Goal: Task Accomplishment & Management: Use online tool/utility

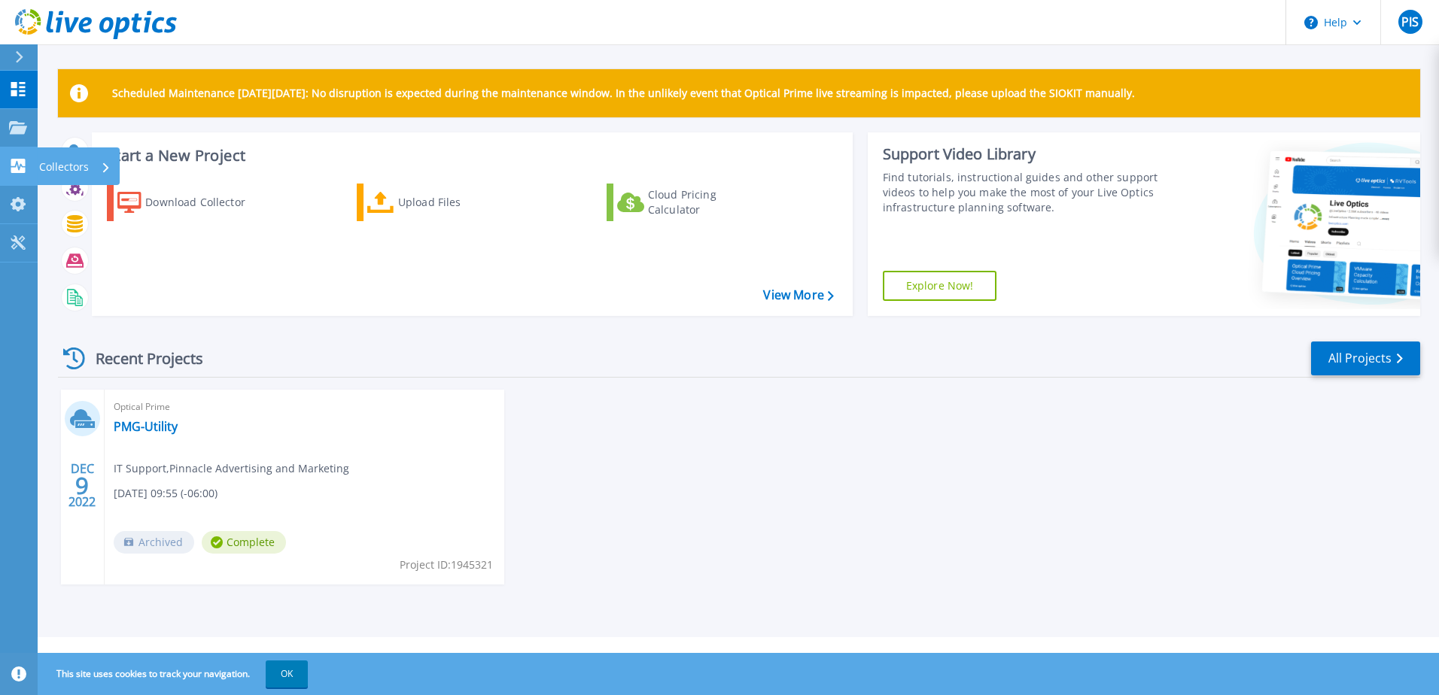
click at [80, 163] on p "Collectors" at bounding box center [64, 166] width 50 height 39
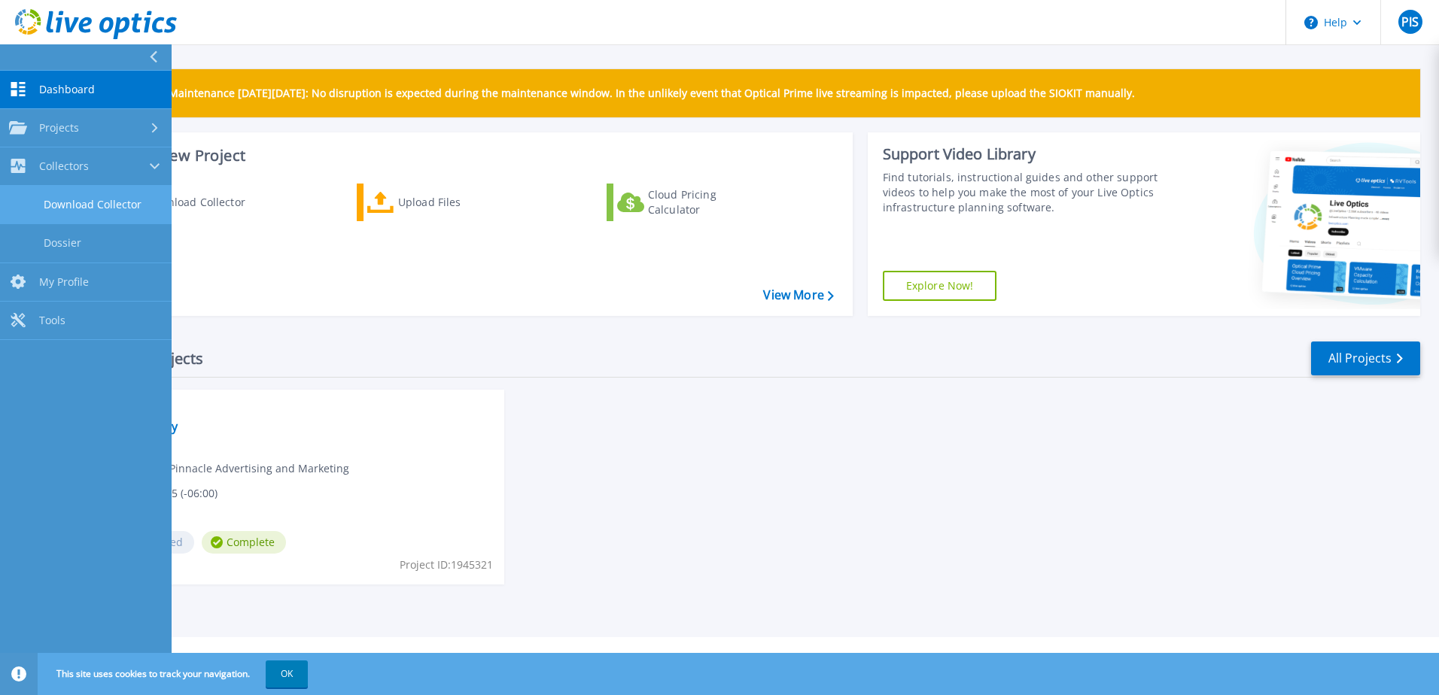
click at [137, 214] on link "Download Collector" at bounding box center [86, 205] width 172 height 38
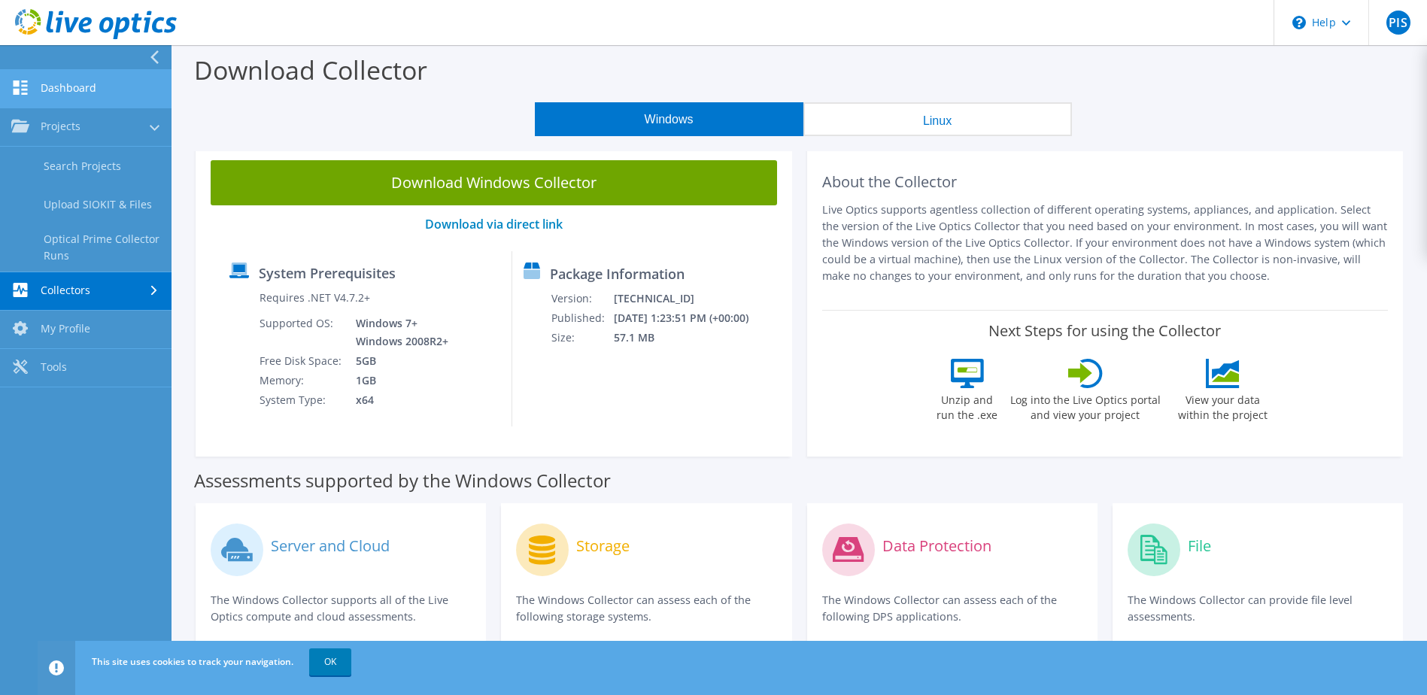
click at [105, 90] on link "Dashboard" at bounding box center [86, 89] width 172 height 38
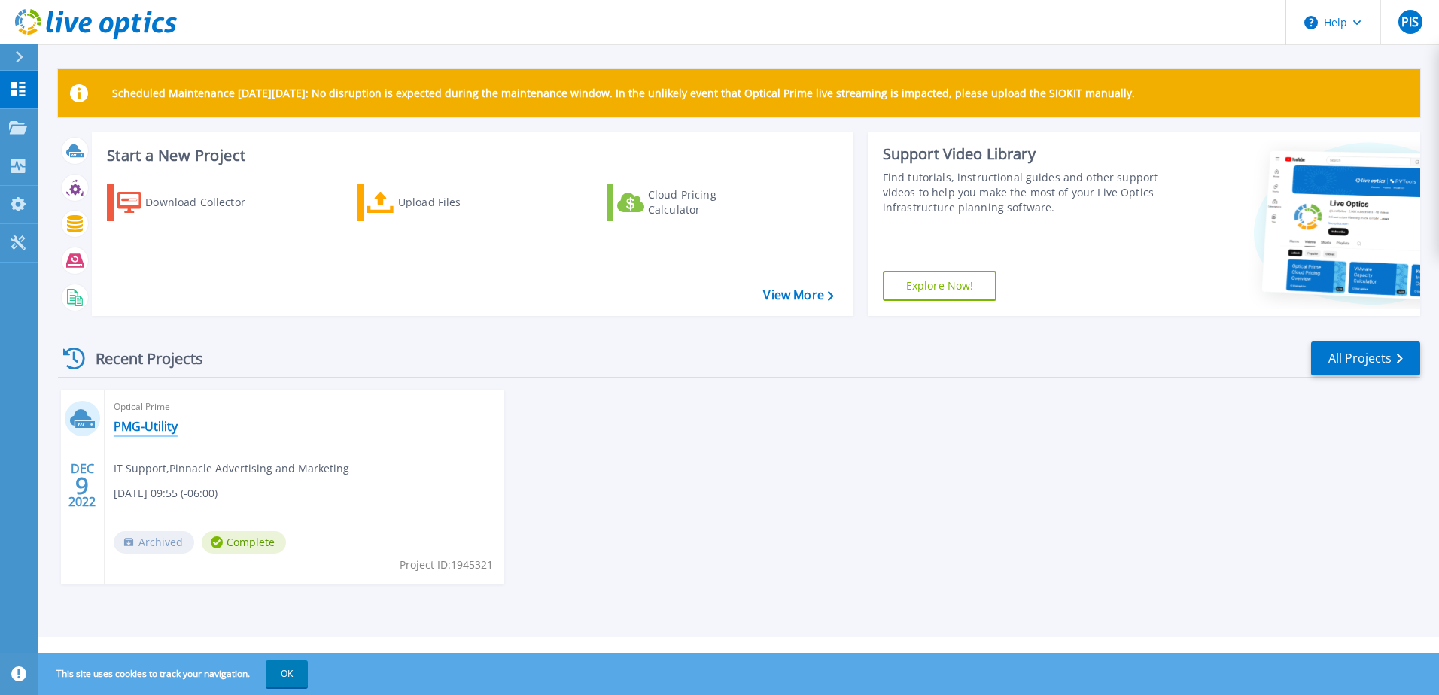
click at [142, 425] on link "PMG-Utility" at bounding box center [146, 426] width 64 height 15
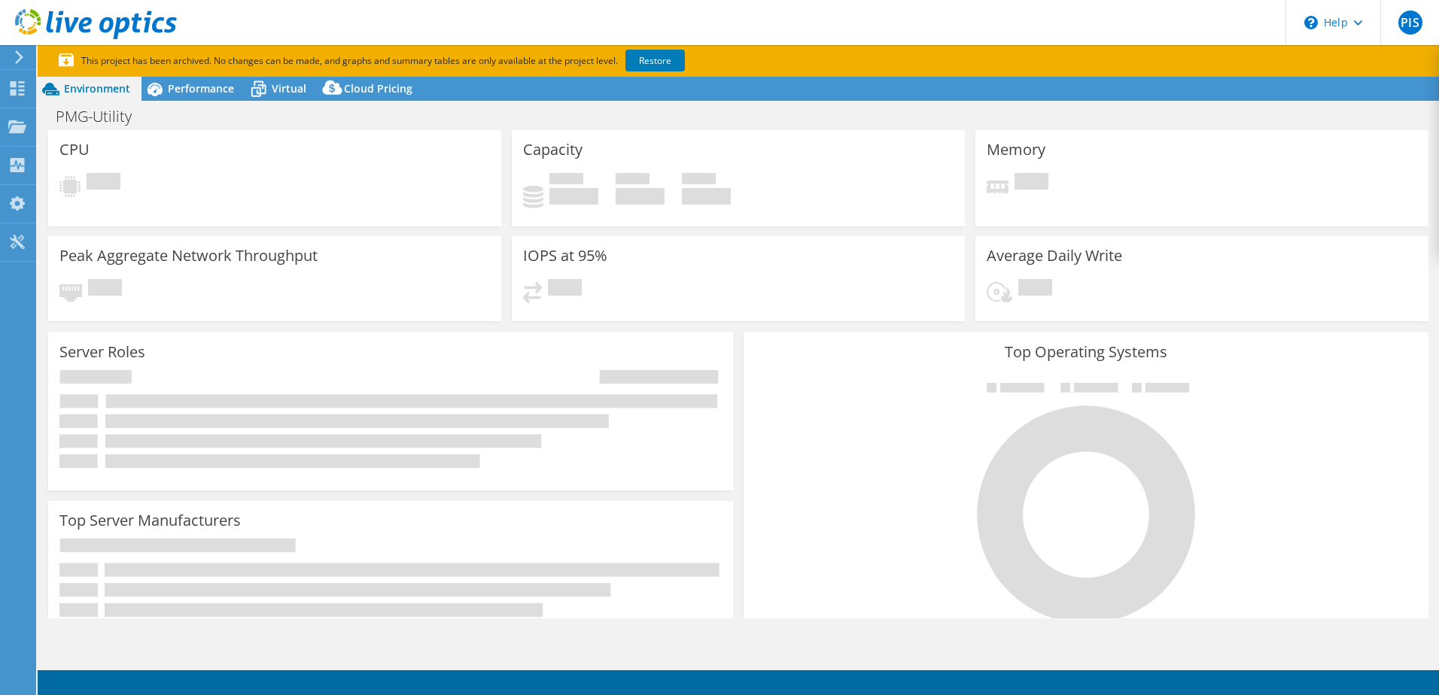
select select "USD"
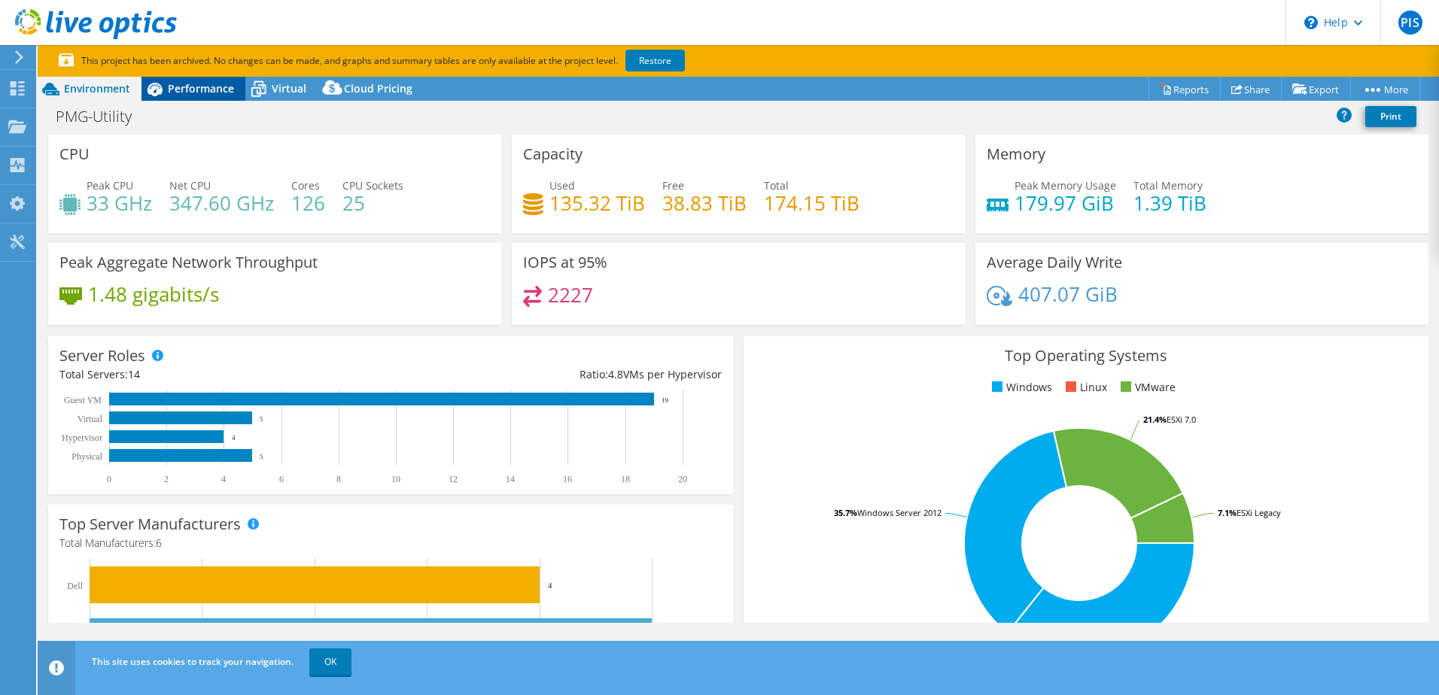
click at [207, 91] on span "Performance" at bounding box center [201, 88] width 66 height 14
